Goal: Task Accomplishment & Management: Manage account settings

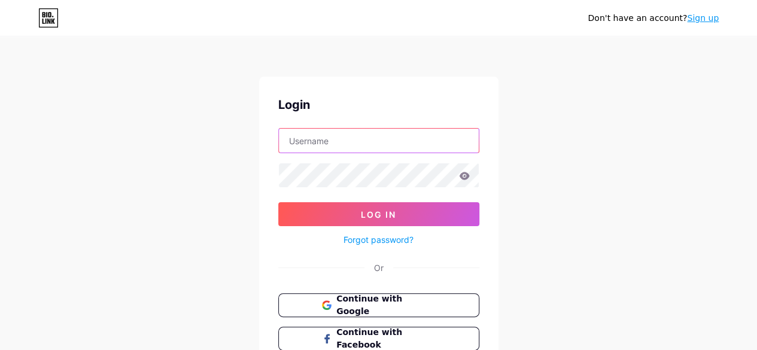
click at [357, 129] on input "text" at bounding box center [379, 141] width 200 height 24
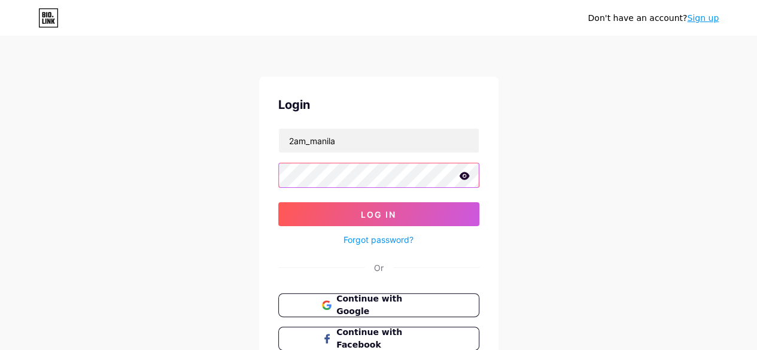
click at [278, 202] on button "Log In" at bounding box center [378, 214] width 201 height 24
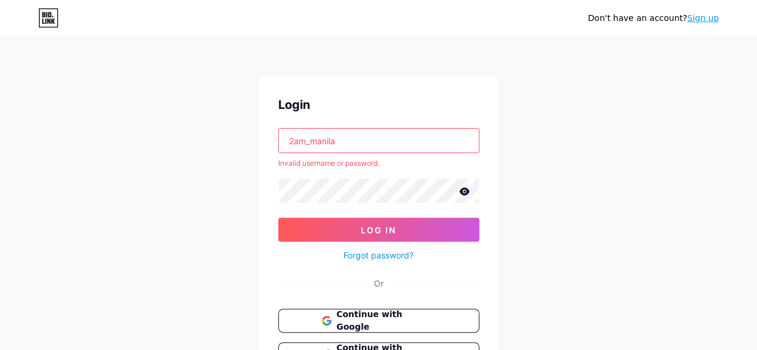
click at [341, 140] on input "2am_manila" at bounding box center [379, 141] width 200 height 24
type input "2am_"
click at [278, 218] on button "Log In" at bounding box center [378, 230] width 201 height 24
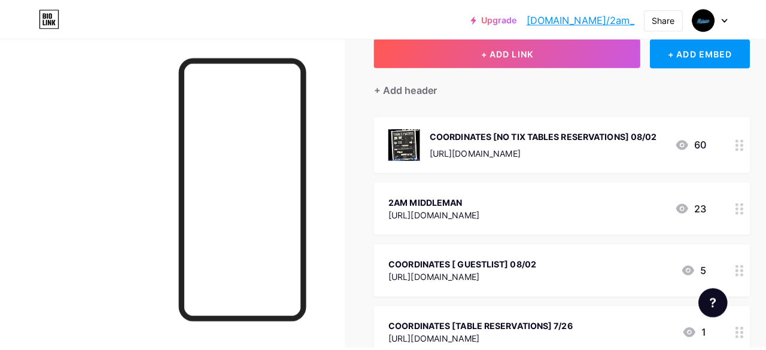
scroll to position [77, 0]
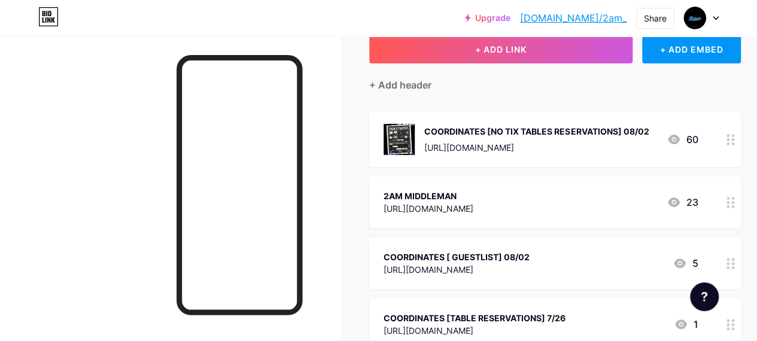
click at [521, 144] on div "[URL][DOMAIN_NAME]" at bounding box center [537, 147] width 225 height 13
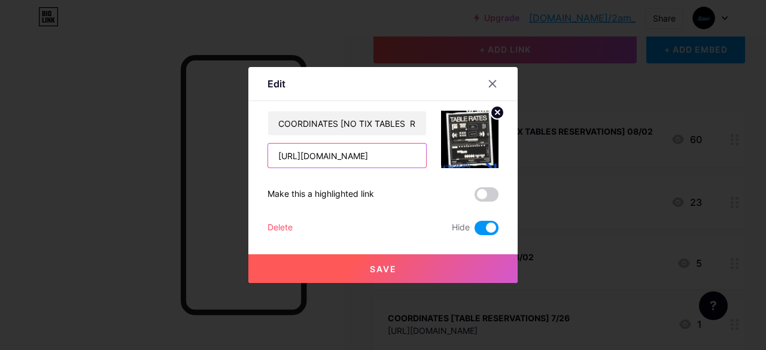
scroll to position [0, 223]
drag, startPoint x: 277, startPoint y: 156, endPoint x: 472, endPoint y: 175, distance: 195.5
click at [472, 175] on div "COORDINATES [NO TIX TABLES RESERVATIONS] 08/02 [URL][DOMAIN_NAME] Make this a h…" at bounding box center [383, 173] width 231 height 125
paste input "pv0eTU9WyFzZFFAtQ1Doz_bON28OXu9nWn5B1EKB_kw"
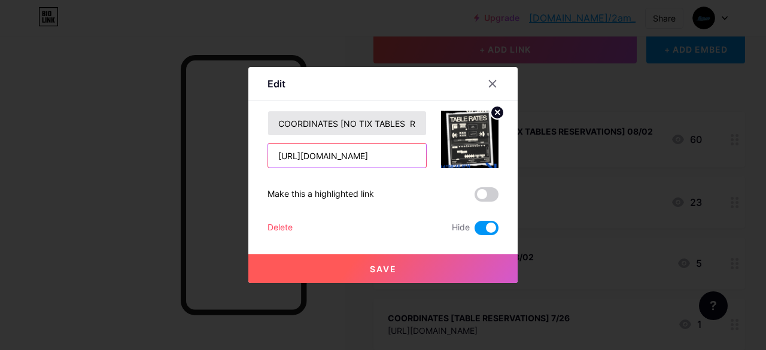
type input "[URL][DOMAIN_NAME]"
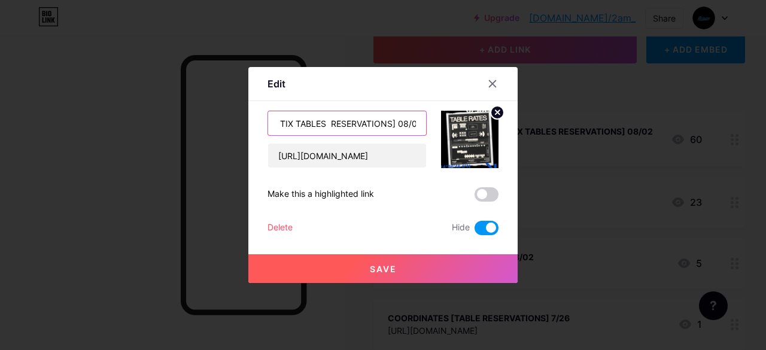
scroll to position [0, 83]
drag, startPoint x: 275, startPoint y: 123, endPoint x: 475, endPoint y: 126, distance: 199.4
click at [475, 126] on div "COORDINATES [NO TIX TABLES RESERVATIONS] 08/02 [URL][DOMAIN_NAME]" at bounding box center [383, 139] width 231 height 57
type input "BAILE II [TABLE RESERVATIONS] 9/26"
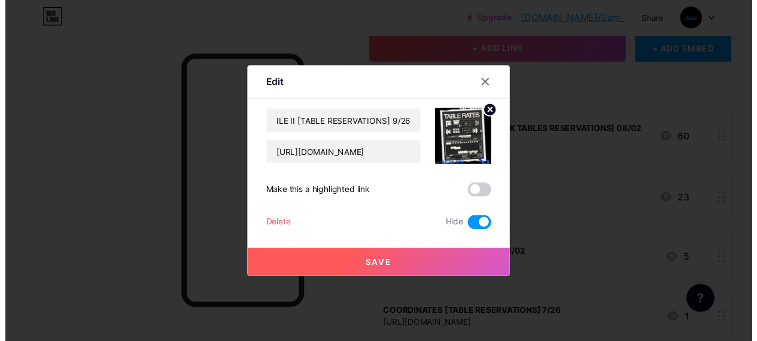
scroll to position [0, 0]
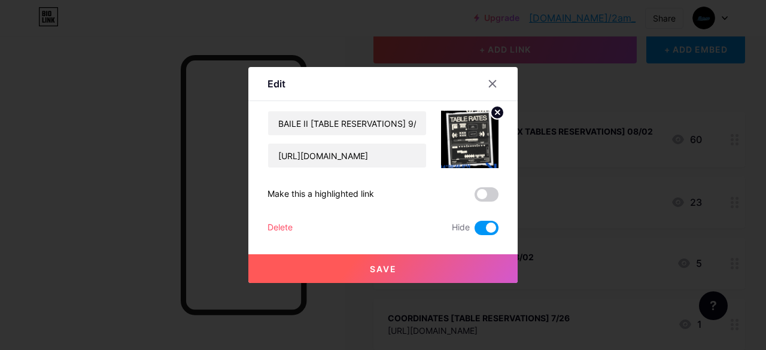
click at [399, 272] on button "Save" at bounding box center [382, 268] width 269 height 29
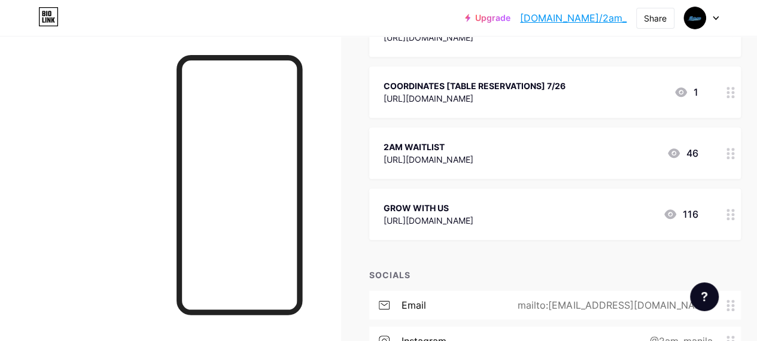
scroll to position [310, 0]
click at [730, 153] on icon at bounding box center [731, 152] width 8 height 11
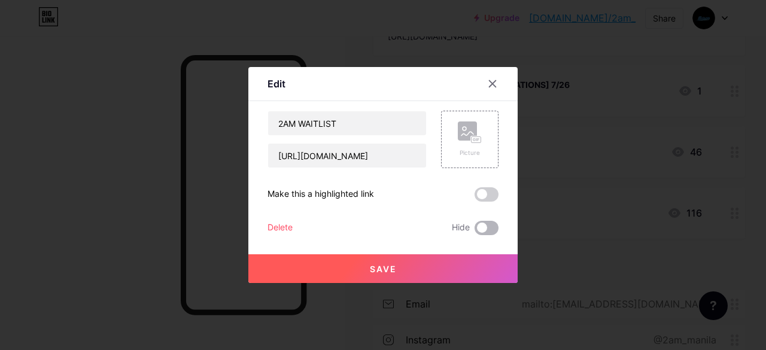
click at [489, 231] on span at bounding box center [487, 228] width 24 height 14
click at [475, 231] on input "checkbox" at bounding box center [475, 231] width 0 height 0
click at [477, 269] on button "Save" at bounding box center [382, 268] width 269 height 29
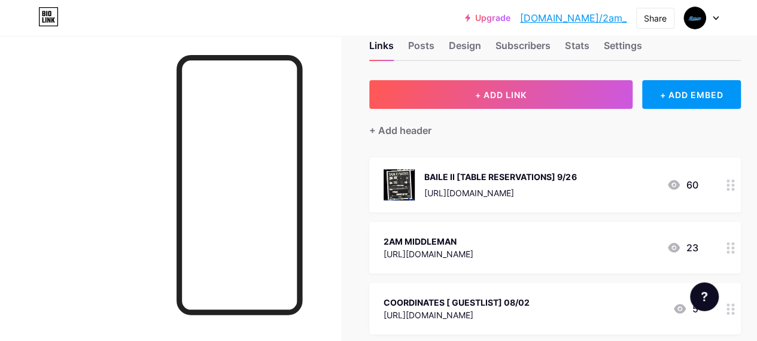
scroll to position [28, 0]
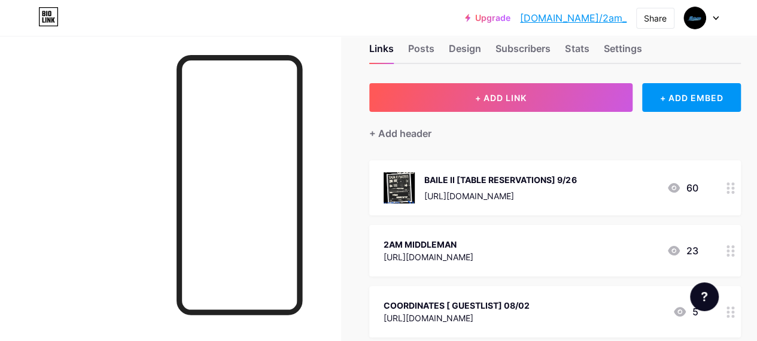
click at [577, 183] on div "BAILE II [TABLE RESERVATIONS] 9/26" at bounding box center [501, 180] width 152 height 13
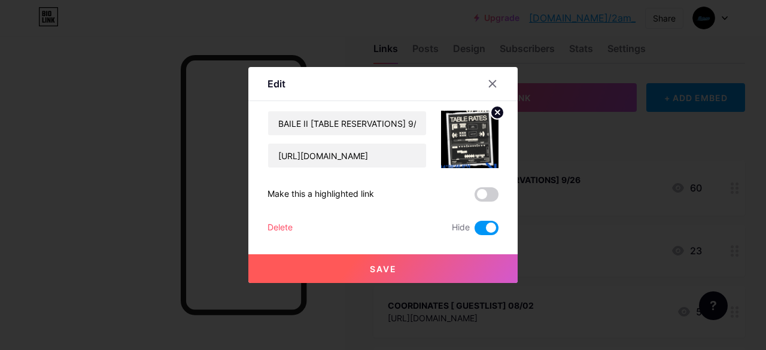
click at [496, 112] on circle at bounding box center [497, 112] width 13 height 13
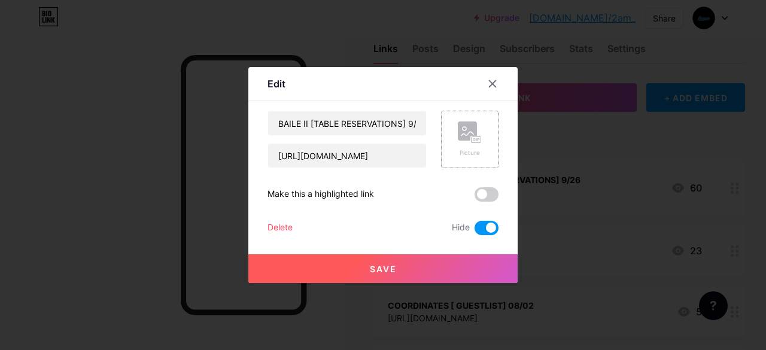
click at [490, 231] on span at bounding box center [487, 228] width 24 height 14
click at [475, 231] on input "checkbox" at bounding box center [475, 231] width 0 height 0
click at [468, 137] on rect at bounding box center [467, 131] width 19 height 19
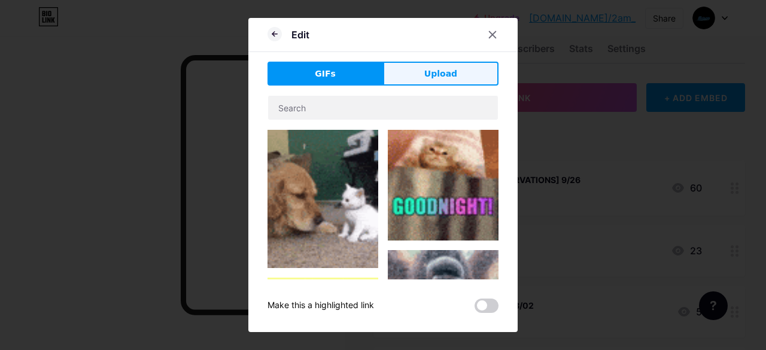
click at [418, 74] on button "Upload" at bounding box center [441, 74] width 116 height 24
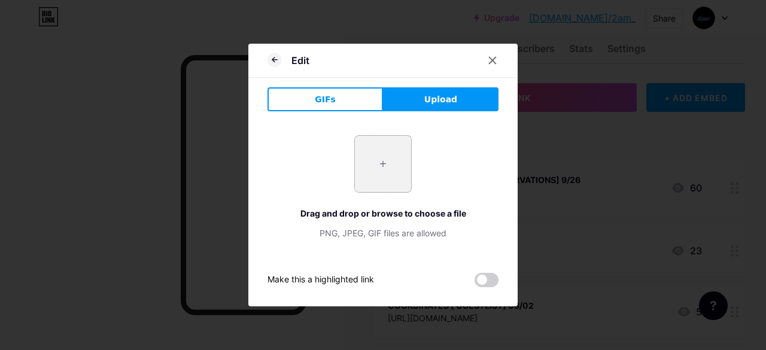
click at [373, 177] on input "file" at bounding box center [383, 164] width 56 height 56
type input "C:\fakepath\Table Seating Poster.png"
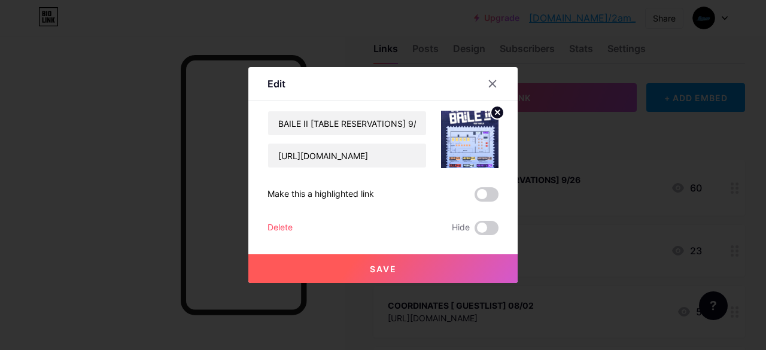
click at [441, 259] on button "Save" at bounding box center [382, 268] width 269 height 29
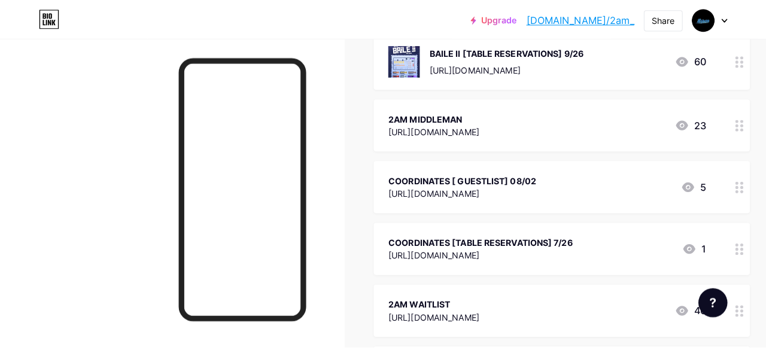
scroll to position [157, 0]
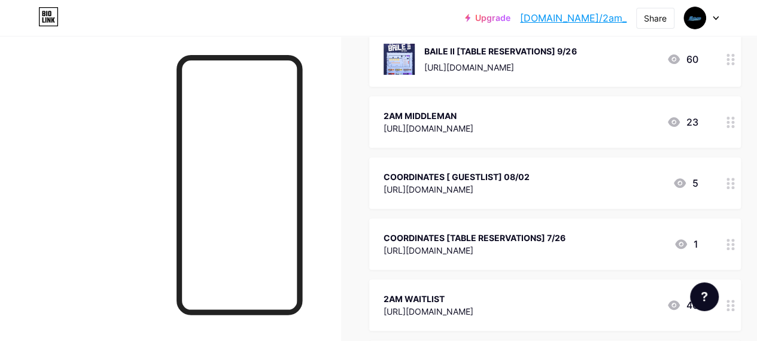
click at [436, 186] on div "[URL][DOMAIN_NAME]" at bounding box center [457, 189] width 146 height 13
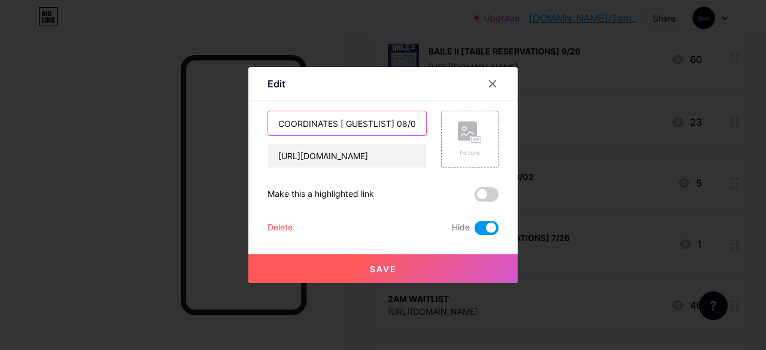
click at [335, 122] on input "COORDINATES [ GUESTLIST] 08/02" at bounding box center [347, 123] width 158 height 24
click at [317, 126] on input "BAILE II [ GUESTLIST] 08/02" at bounding box center [347, 123] width 158 height 24
click at [393, 123] on input "BAILE II [GUESTLIST] 08/02" at bounding box center [347, 123] width 158 height 24
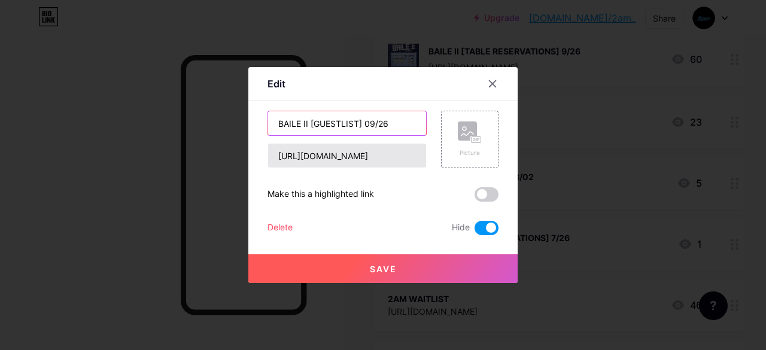
type input "BAILE II [GUESTLIST] 09/26"
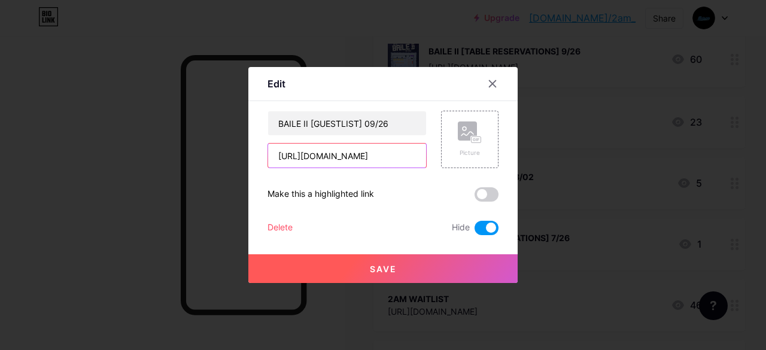
scroll to position [0, 235]
drag, startPoint x: 278, startPoint y: 159, endPoint x: 465, endPoint y: 169, distance: 187.7
click at [465, 169] on div "BAILE II [GUESTLIST] 09/26 [URL][DOMAIN_NAME] Picture Make this a highlighted l…" at bounding box center [383, 173] width 231 height 125
paste input "e/1FAIpQLSdzWQOGmuFgwmLFUT53wVuEaJ0ZhZZC_XbrczgG-5CqnpDzlw/viewform?usp=header"
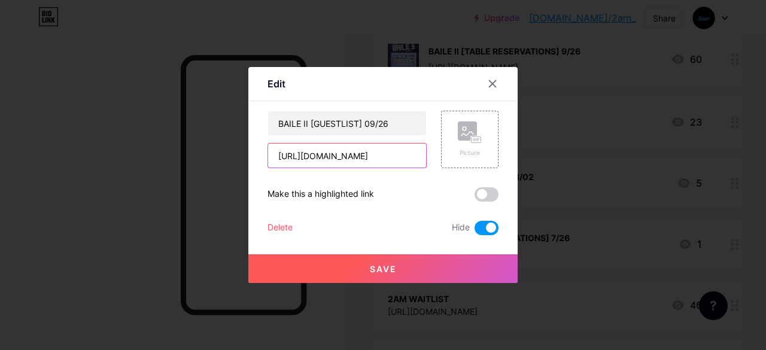
drag, startPoint x: 416, startPoint y: 156, endPoint x: 223, endPoint y: 155, distance: 193.4
click at [223, 155] on div "Edit Content YouTube Play YouTube video without leaving your page. ADD Vimeo Pl…" at bounding box center [383, 175] width 766 height 350
type input "[URL][DOMAIN_NAME]"
click at [469, 275] on button "Save" at bounding box center [382, 268] width 269 height 29
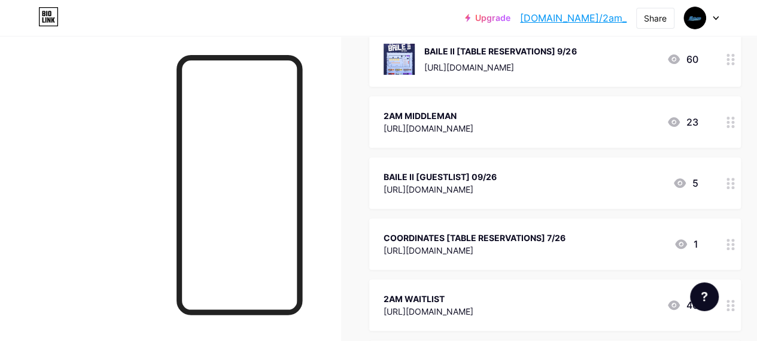
click at [577, 57] on div "BAILE II [TABLE RESERVATIONS] 9/26 [URL][DOMAIN_NAME]" at bounding box center [501, 59] width 152 height 31
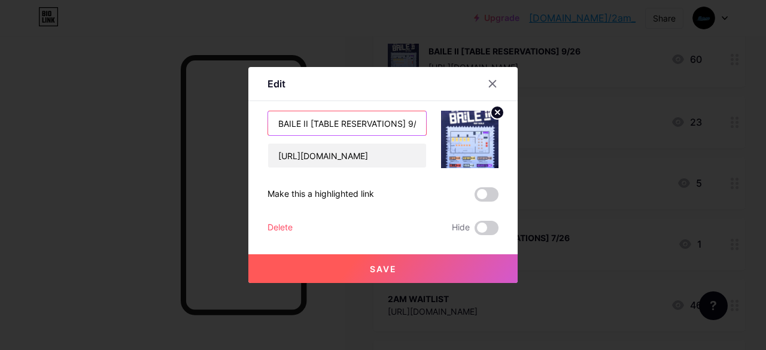
click at [410, 128] on input "BAILE II [TABLE RESERVATIONS] 9/26" at bounding box center [347, 123] width 158 height 24
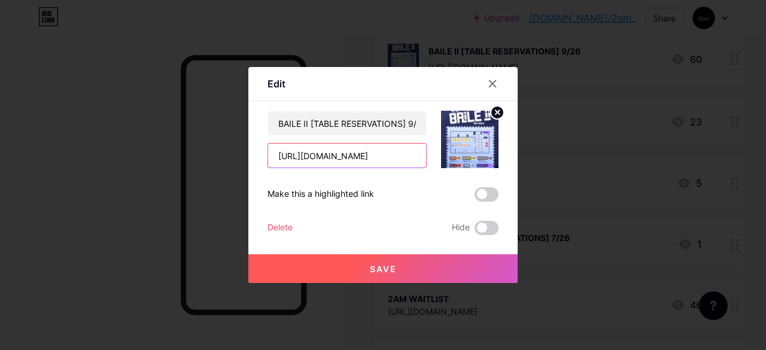
drag, startPoint x: 277, startPoint y: 157, endPoint x: 473, endPoint y: 160, distance: 195.8
click at [473, 160] on div "BAILE II [TABLE RESERVATIONS] 9/26 [URL][DOMAIN_NAME]" at bounding box center [383, 139] width 231 height 57
paste input "e/1FAIpQLSfFm7E2R_ng8JT6SJqTUuGVVDdFm8LPW0a7vUStdaFpgaaVPQ/viewform?usp=dialog"
type input "[URL][DOMAIN_NAME]"
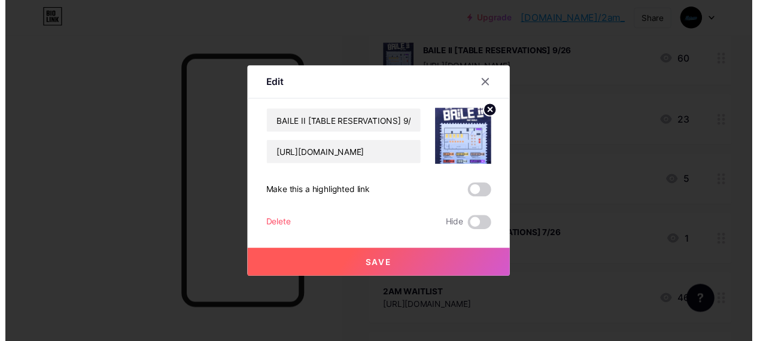
scroll to position [0, 0]
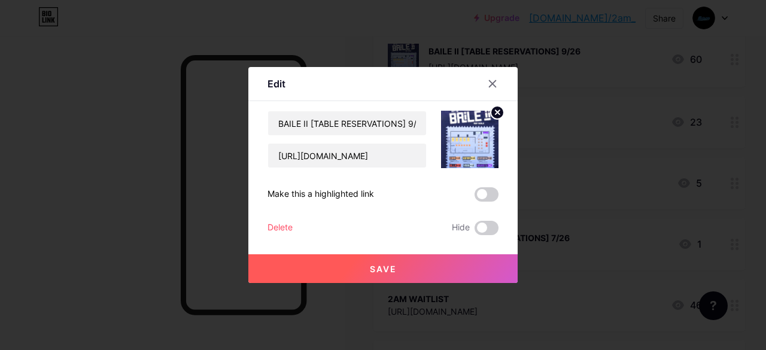
click at [448, 277] on button "Save" at bounding box center [382, 268] width 269 height 29
